Goal: Use online tool/utility: Utilize a website feature to perform a specific function

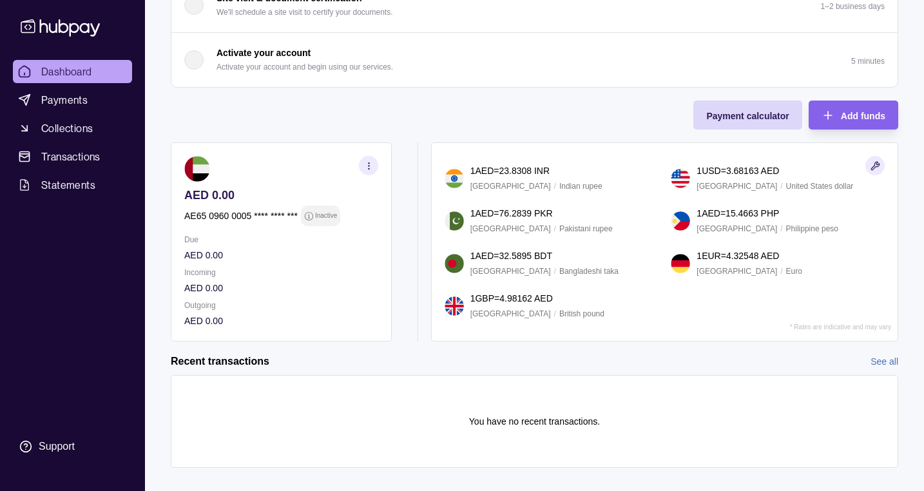
scroll to position [379, 0]
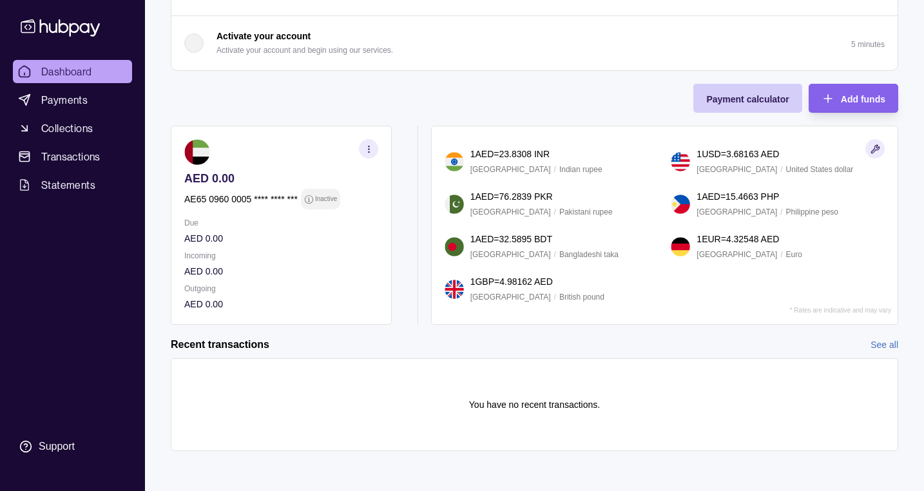
click at [737, 101] on span "Payment calculator" at bounding box center [747, 99] width 82 height 10
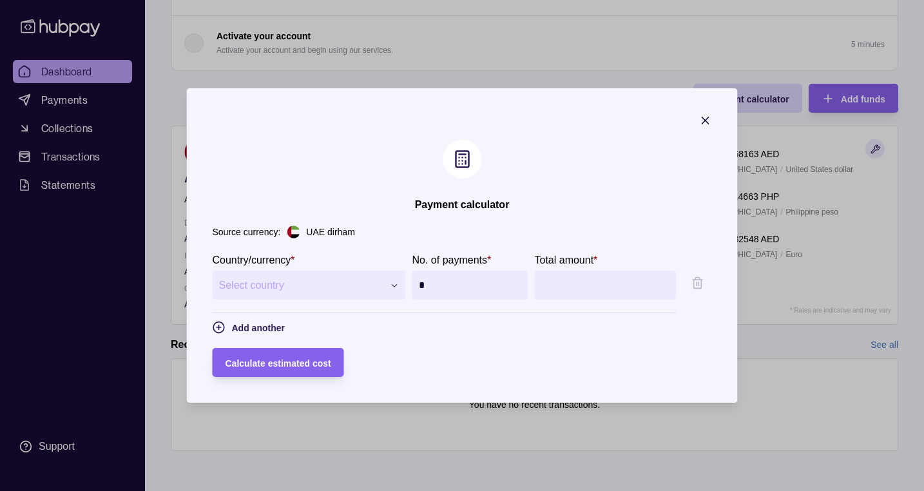
click at [315, 234] on p "UAE dirham" at bounding box center [330, 232] width 48 height 14
click at [291, 286] on span "Select country" at bounding box center [301, 285] width 164 height 15
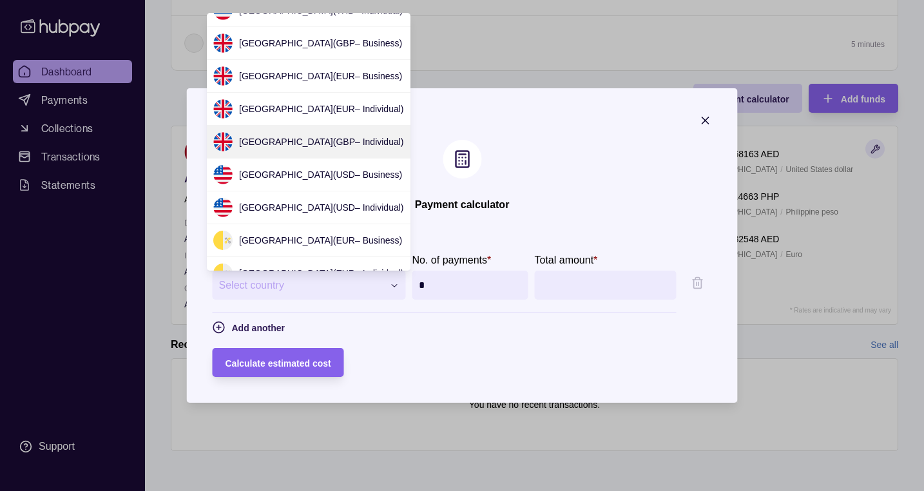
scroll to position [2919, 0]
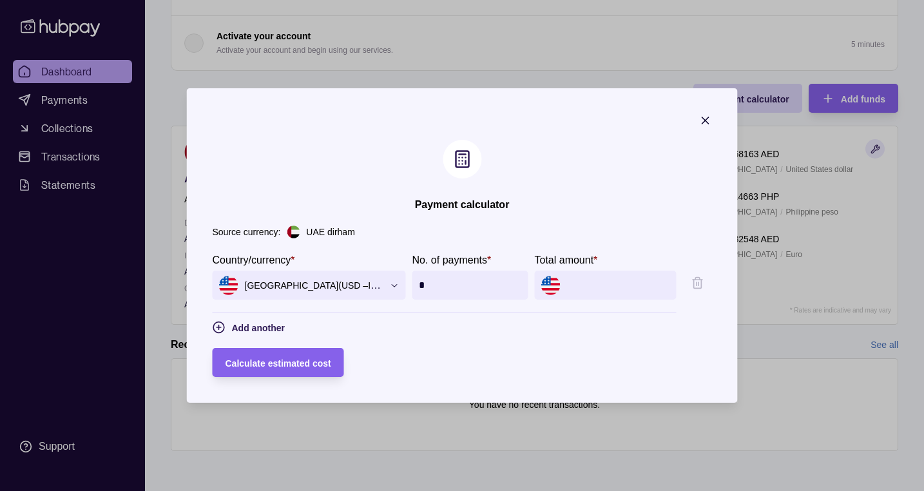
click at [363, 285] on span "[GEOGRAPHIC_DATA] ( USD – Individual )" at bounding box center [301, 285] width 164 height 19
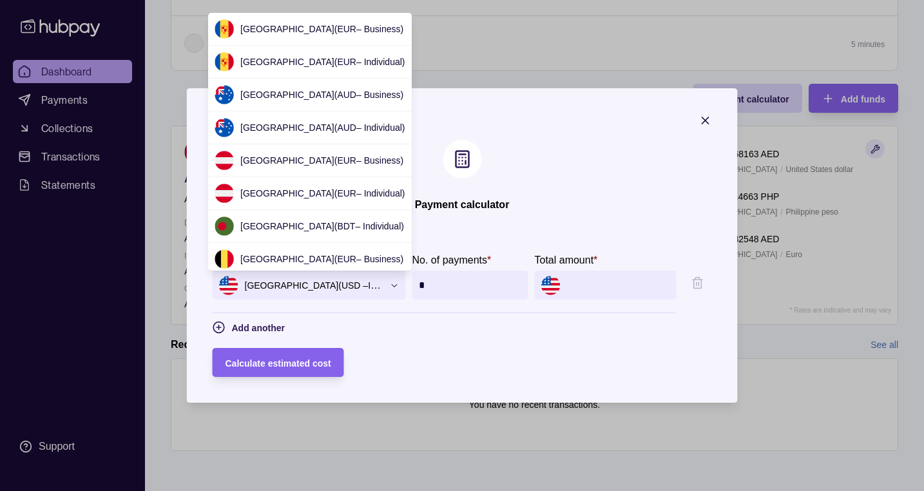
scroll to position [2864, 0]
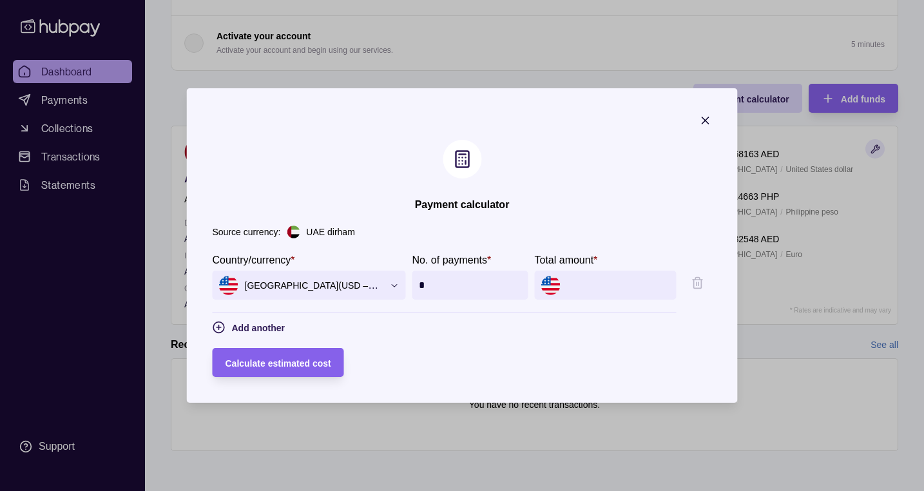
click at [451, 287] on input "*" at bounding box center [470, 285] width 103 height 29
click at [577, 282] on input "Total amount *" at bounding box center [618, 285] width 103 height 29
type input "*****"
click at [290, 372] on div "Calculate estimated cost" at bounding box center [268, 362] width 125 height 29
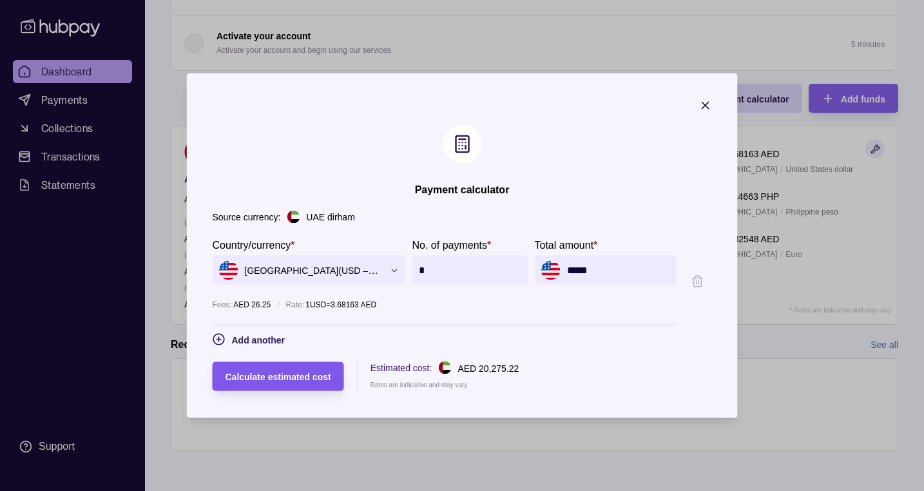
click at [281, 384] on div "Calculate estimated cost" at bounding box center [268, 376] width 125 height 29
click at [258, 339] on span "Add another" at bounding box center [258, 340] width 53 height 10
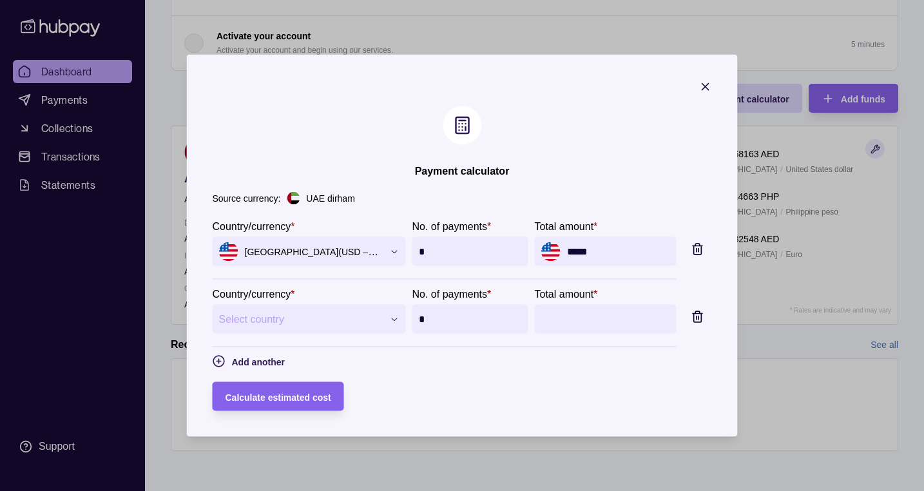
click at [300, 316] on span "Select country" at bounding box center [301, 318] width 164 height 15
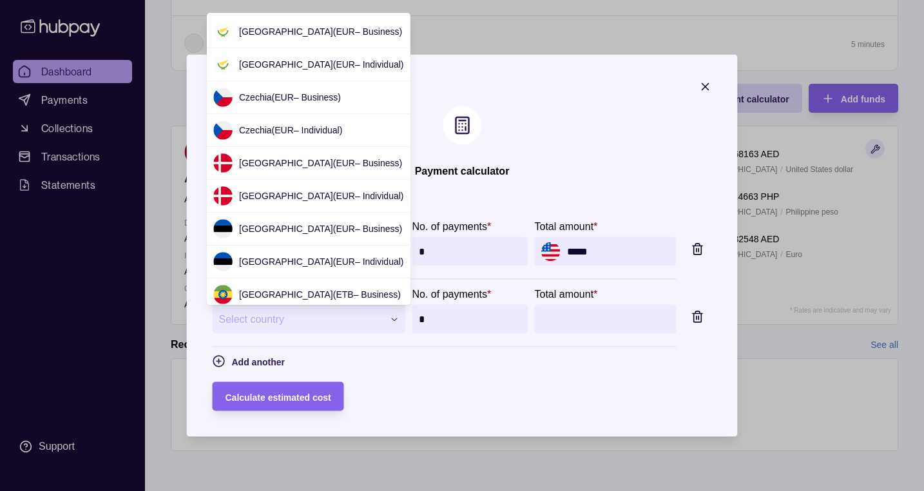
scroll to position [0, 0]
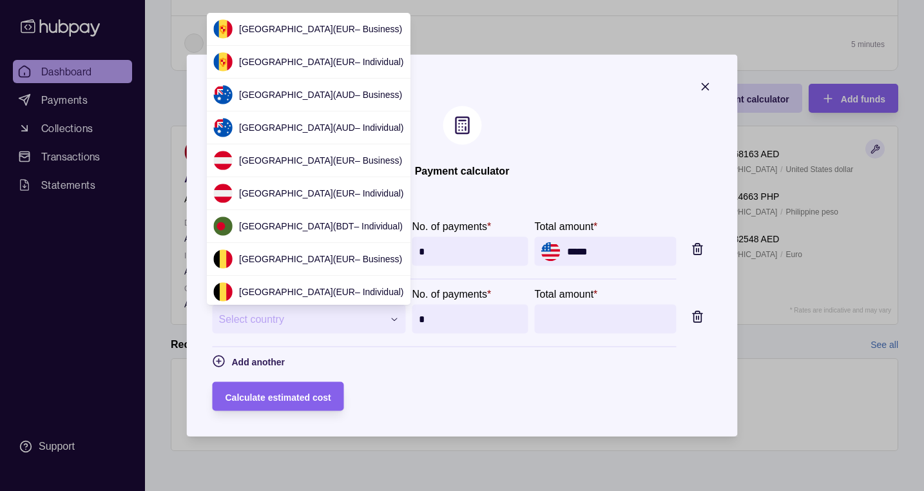
click at [459, 405] on div at bounding box center [462, 245] width 924 height 491
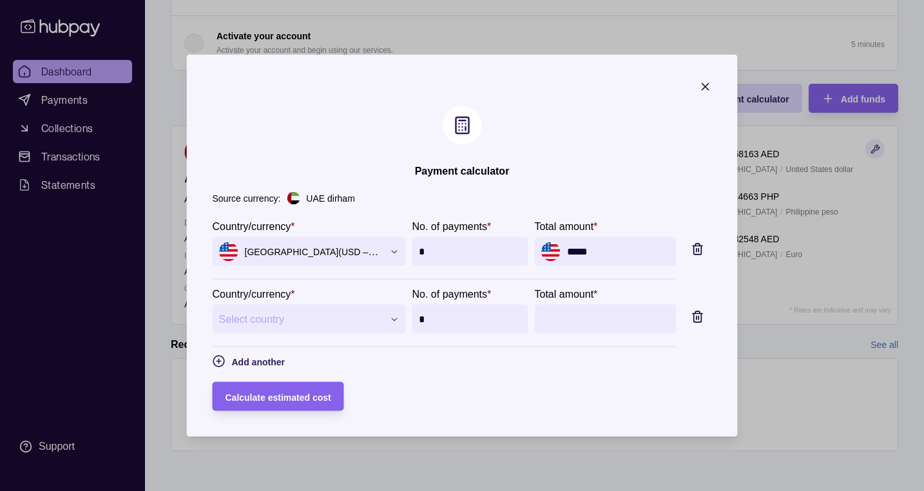
click at [371, 323] on span "Select country" at bounding box center [301, 318] width 164 height 15
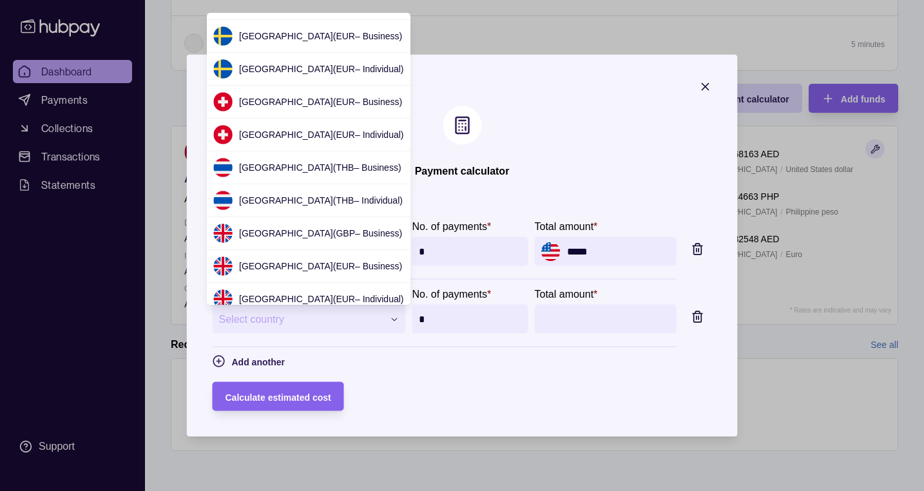
scroll to position [2720, 0]
click at [406, 365] on div at bounding box center [462, 245] width 924 height 491
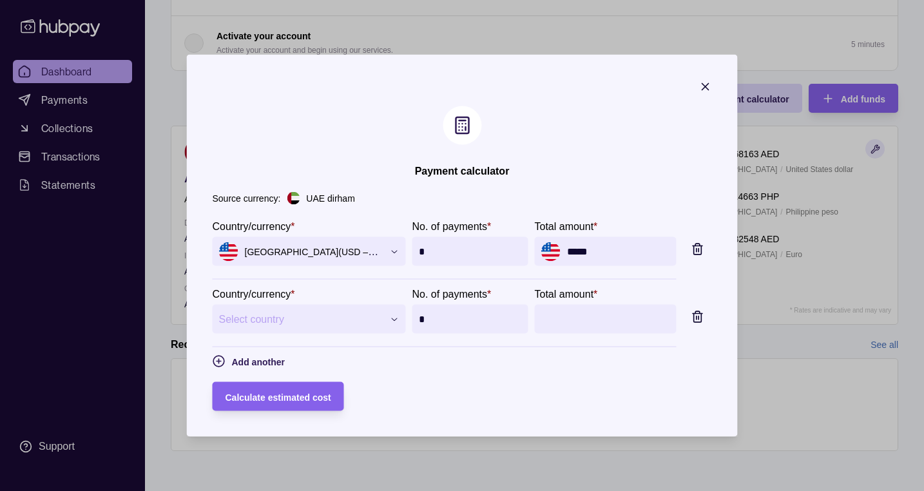
click at [712, 85] on icon "button" at bounding box center [705, 87] width 13 height 13
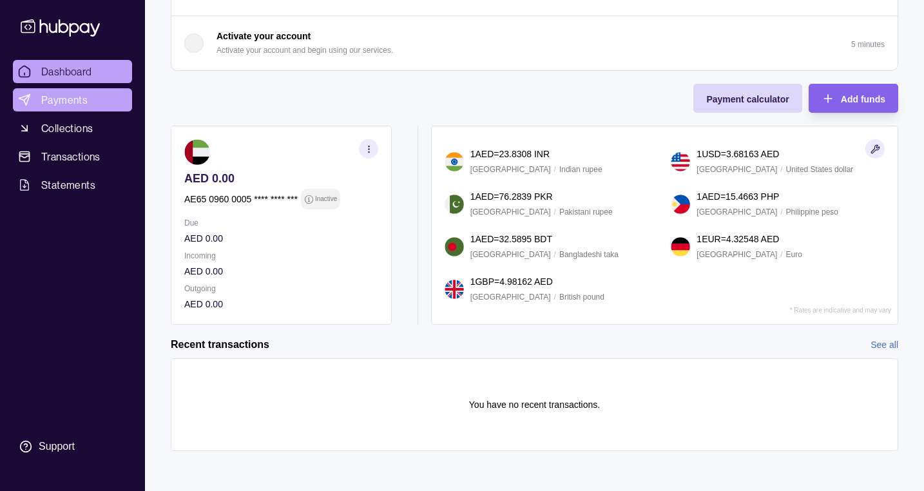
click at [85, 103] on span "Payments" at bounding box center [64, 99] width 46 height 15
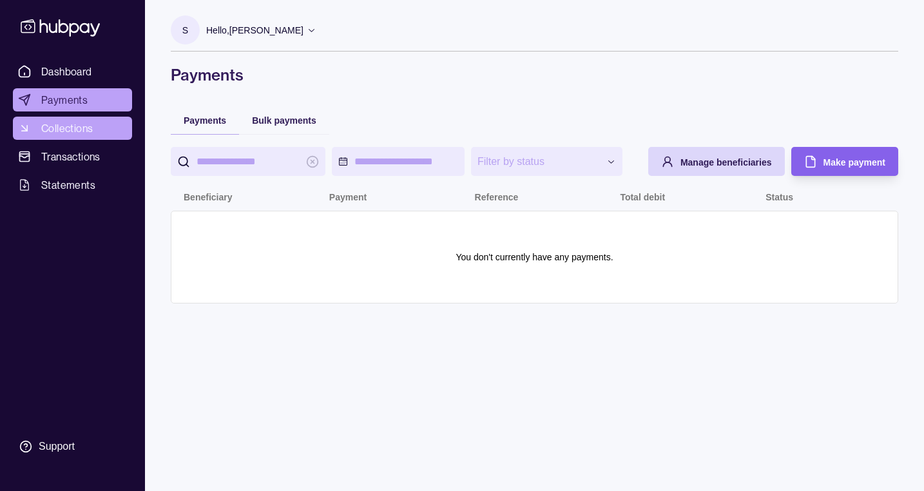
click at [83, 132] on span "Collections" at bounding box center [67, 128] width 52 height 15
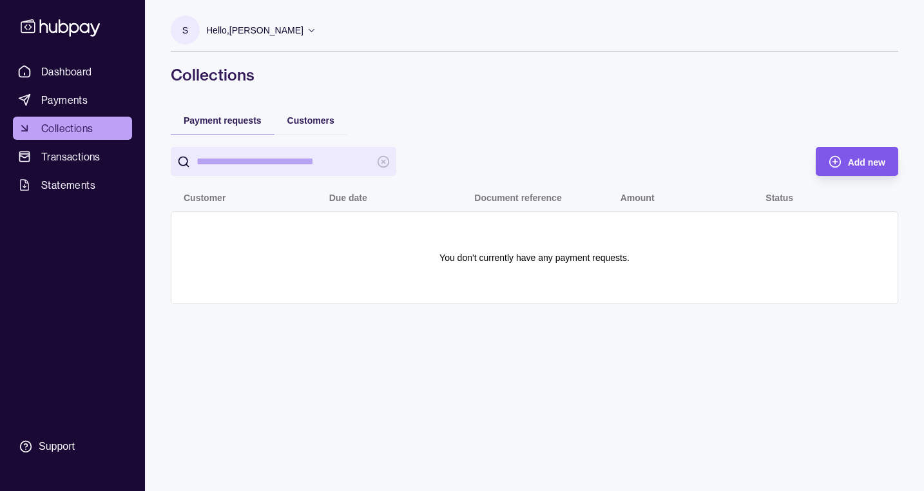
click at [853, 160] on span "Add new" at bounding box center [866, 162] width 37 height 10
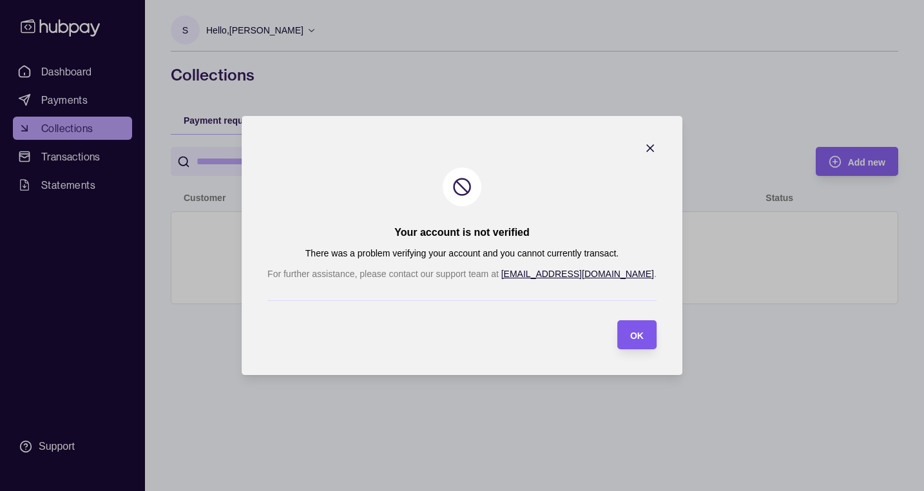
click at [617, 336] on section "OK" at bounding box center [636, 334] width 39 height 29
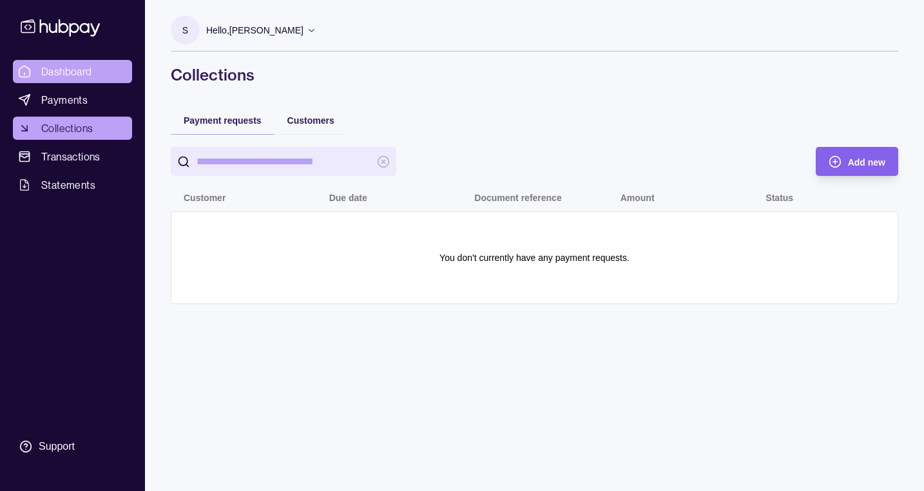
click at [77, 66] on span "Dashboard" at bounding box center [66, 71] width 51 height 15
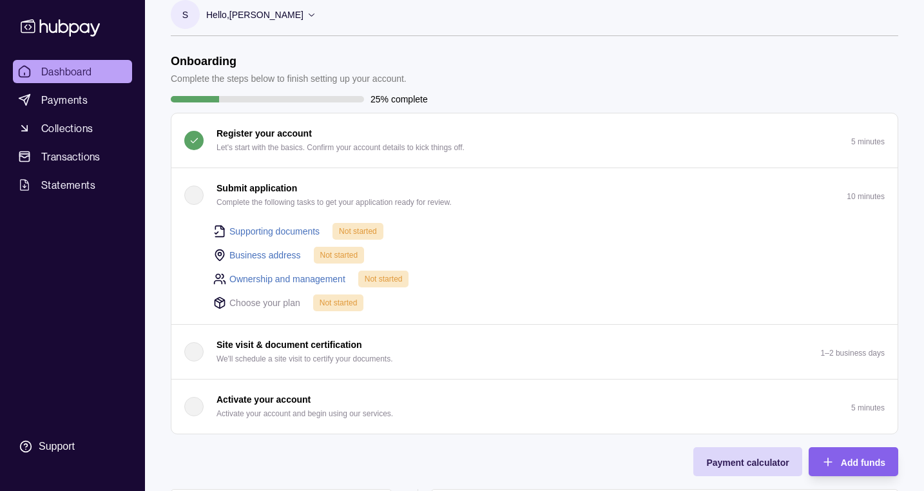
scroll to position [19, 0]
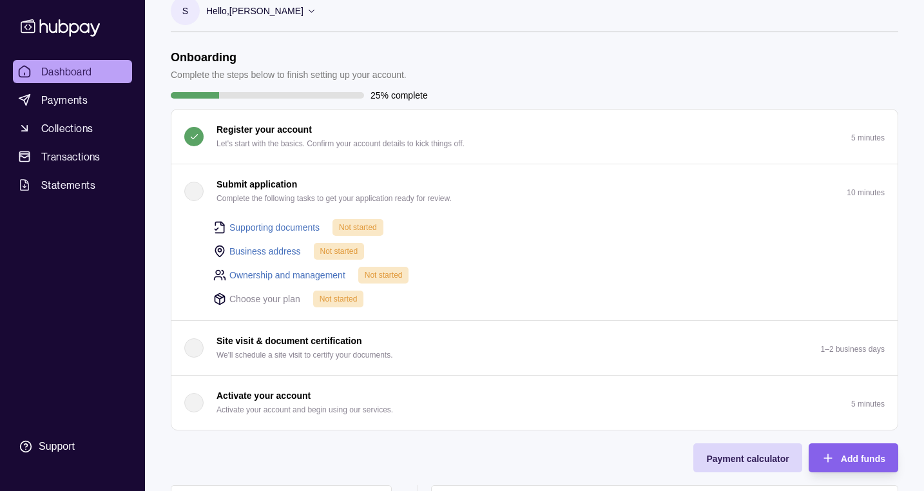
click at [197, 185] on div "button" at bounding box center [193, 191] width 19 height 19
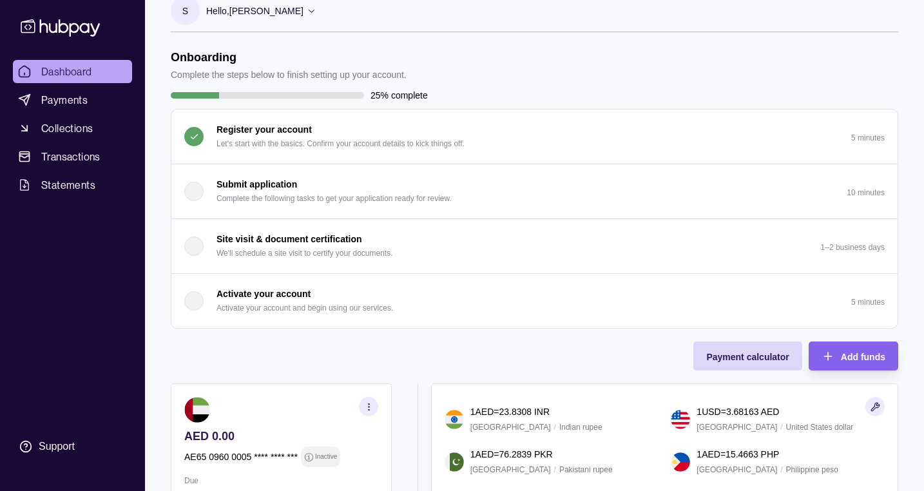
click at [197, 185] on div "button" at bounding box center [193, 191] width 19 height 19
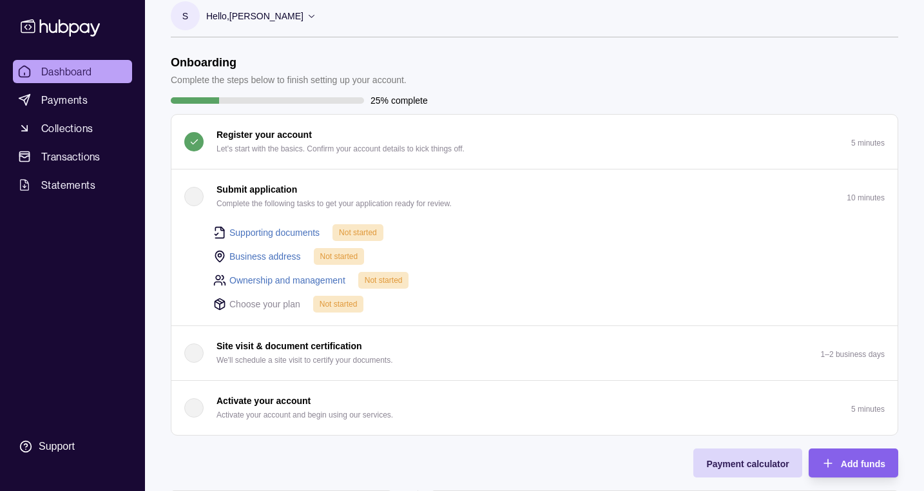
scroll to position [0, 0]
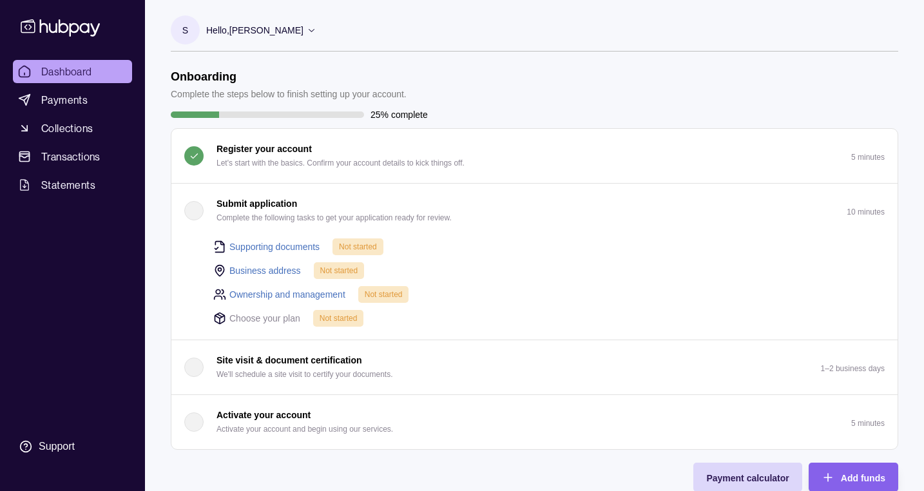
click at [88, 32] on icon at bounding box center [60, 27] width 85 height 24
